Goal: Task Accomplishment & Management: Use online tool/utility

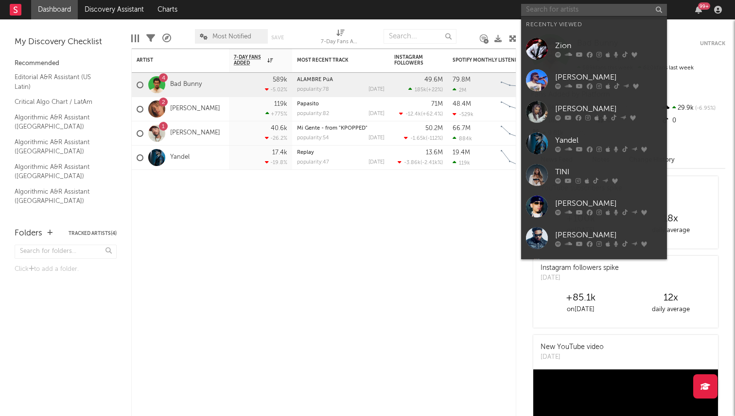
click at [583, 12] on input "text" at bounding box center [594, 10] width 146 height 12
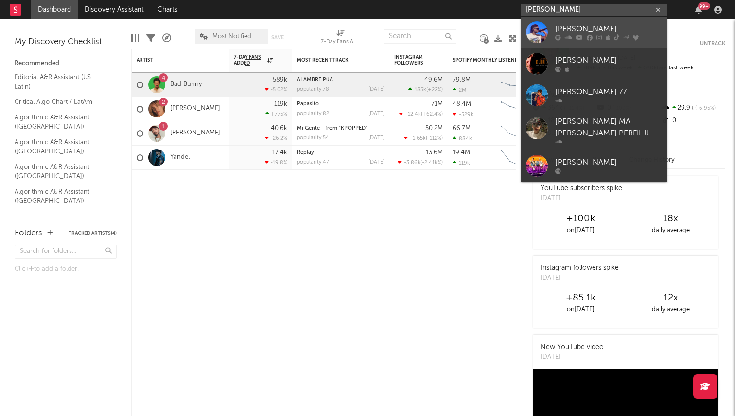
type input "juan duque"
click at [538, 34] on div at bounding box center [537, 32] width 22 height 22
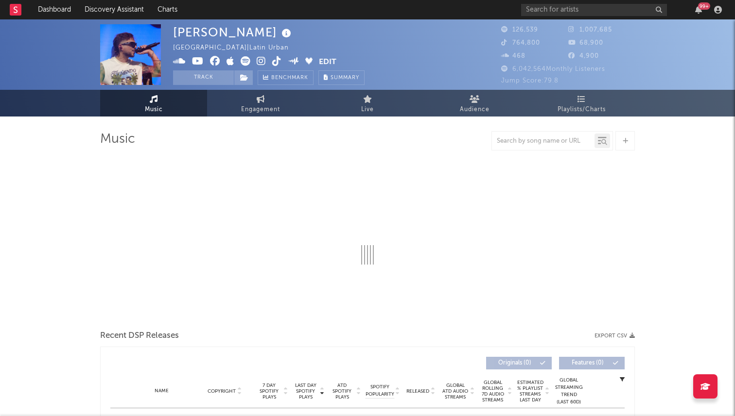
select select "6m"
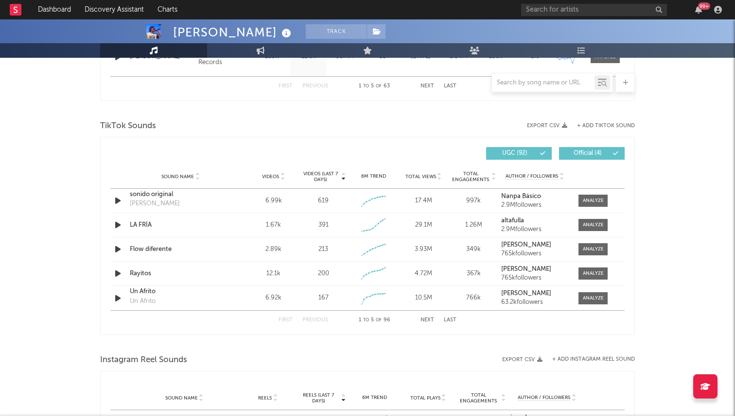
scroll to position [600, 0]
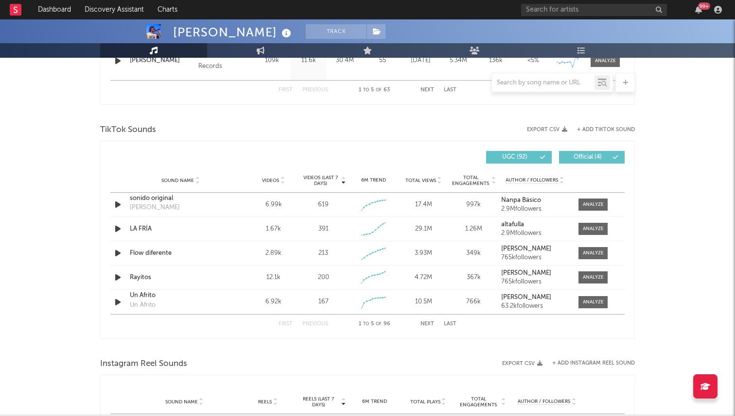
click at [608, 127] on button "+ Add TikTok Sound" at bounding box center [606, 129] width 58 height 5
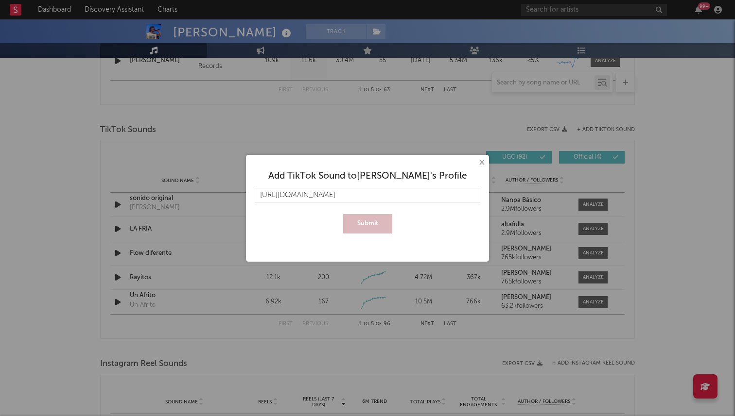
scroll to position [0, 149]
type input "https://www.tiktok.com/music/Flow-diferente-7534886090416196357?is_from_webapp=…"
click at [377, 223] on button "Submit" at bounding box center [367, 223] width 49 height 19
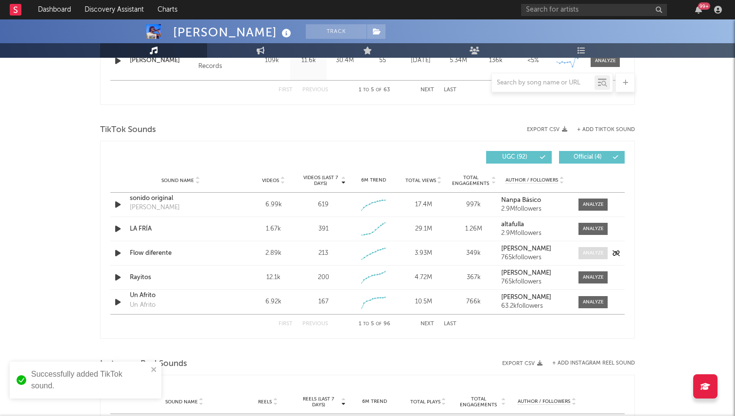
click at [585, 250] on div at bounding box center [593, 253] width 21 height 7
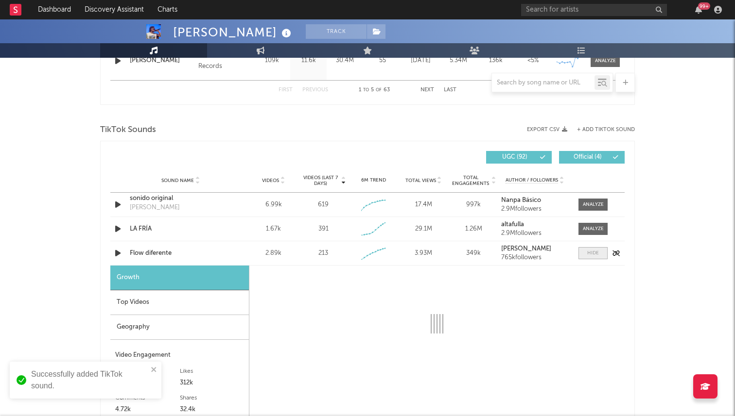
select select "1w"
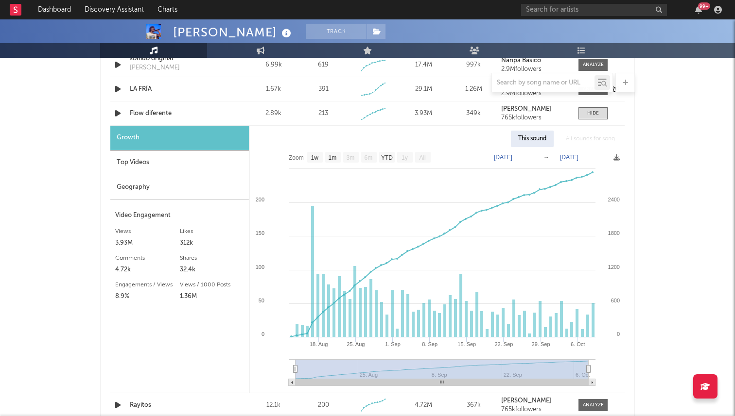
scroll to position [743, 0]
